Goal: Navigation & Orientation: Find specific page/section

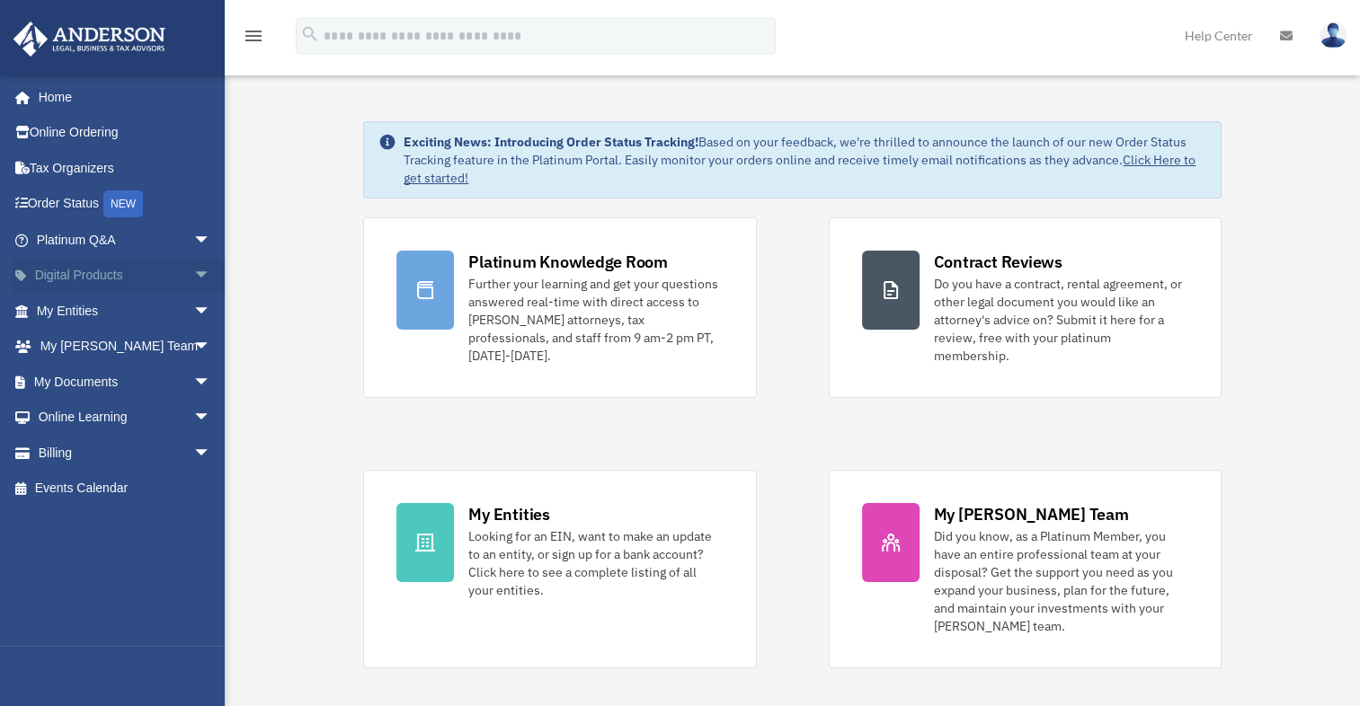
click at [112, 275] on link "Digital Products arrow_drop_down" at bounding box center [126, 276] width 226 height 36
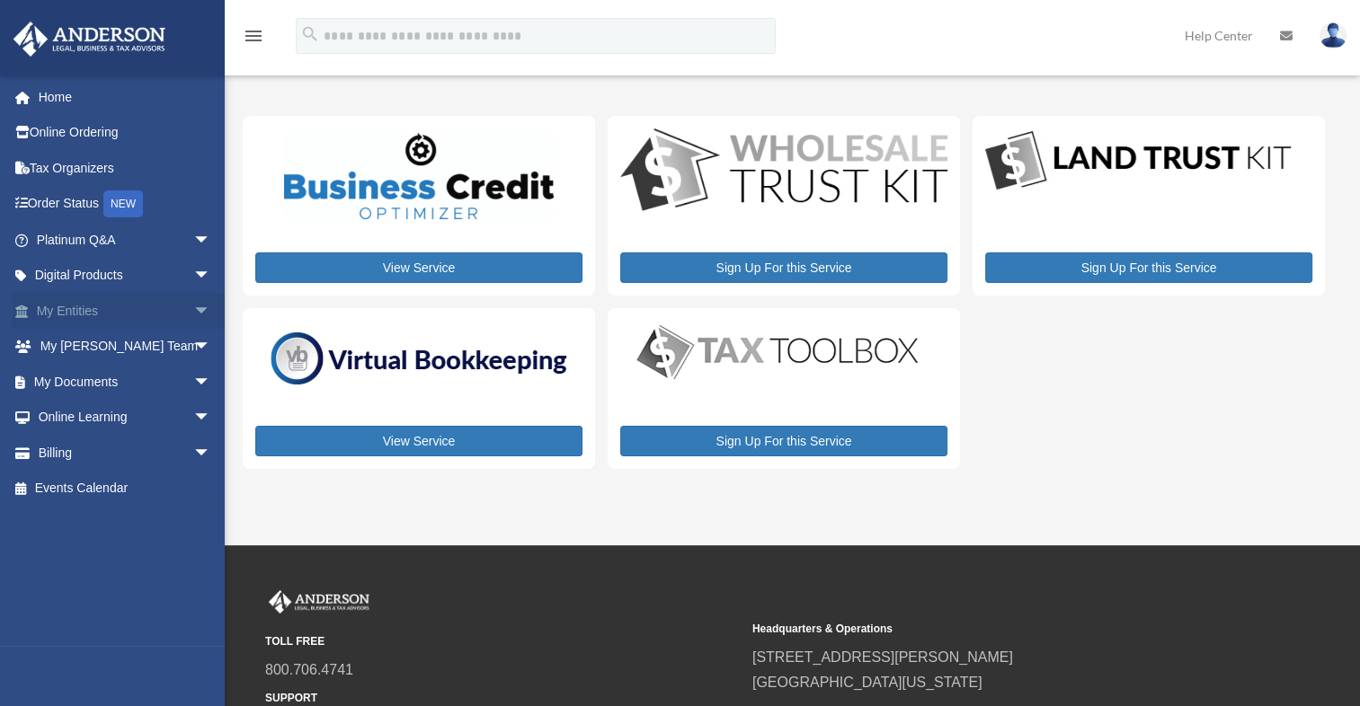
click at [84, 306] on link "My Entities arrow_drop_down" at bounding box center [126, 311] width 226 height 36
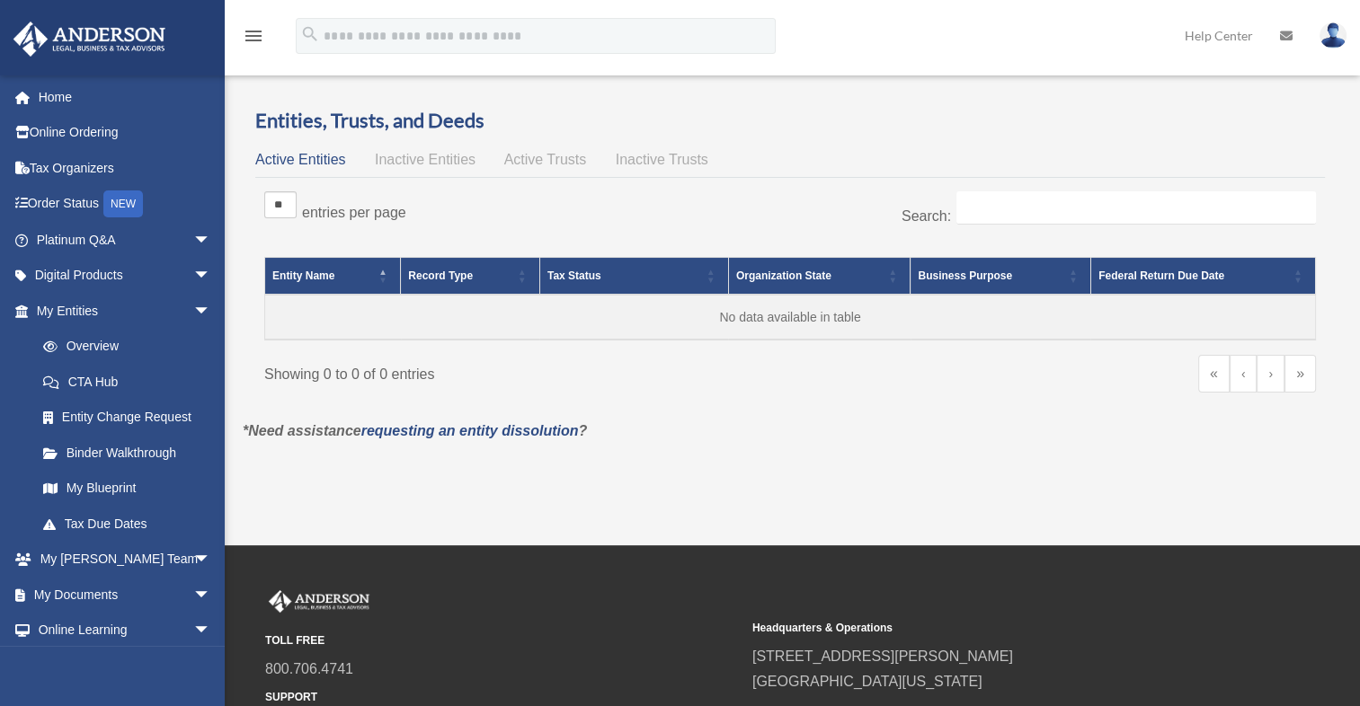
click at [1333, 40] on img at bounding box center [1332, 35] width 27 height 26
